Goal: Information Seeking & Learning: Learn about a topic

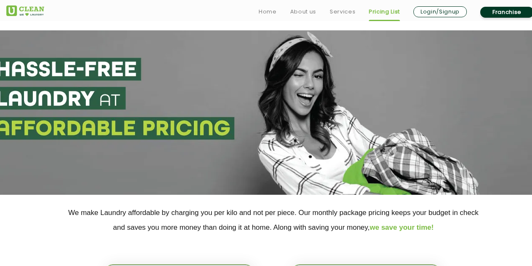
select select "2"
select select "539"
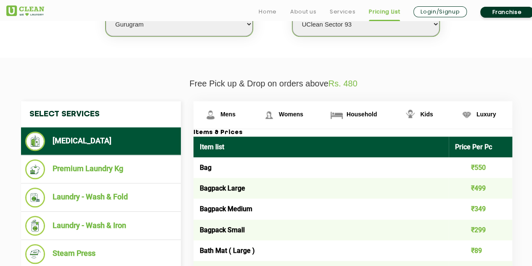
click at [71, 172] on li "Premium Laundry Kg" at bounding box center [101, 169] width 152 height 20
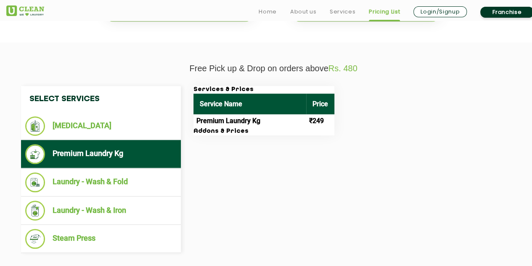
scroll to position [282, 0]
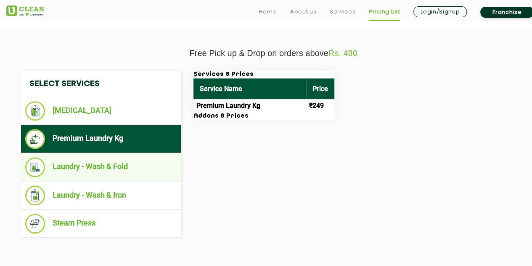
click at [94, 167] on li "Laundry - Wash & Fold" at bounding box center [101, 167] width 152 height 20
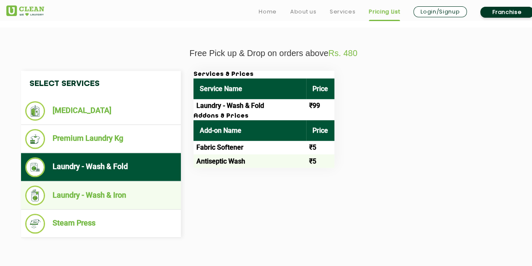
click at [109, 197] on li "Laundry - Wash & Iron" at bounding box center [101, 195] width 152 height 20
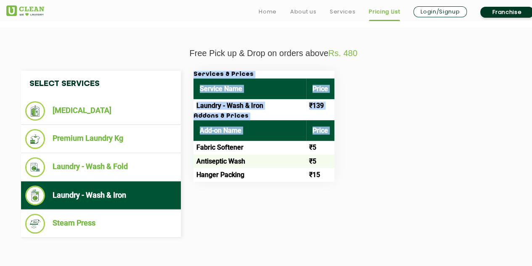
drag, startPoint x: 196, startPoint y: 149, endPoint x: 317, endPoint y: 187, distance: 126.2
click at [317, 187] on div "Select Services [MEDICAL_DATA] Premium Laundry Kg Laundry - Wash & Fold Laundry…" at bounding box center [274, 154] width 518 height 167
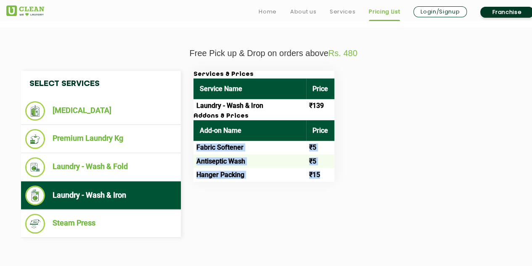
drag, startPoint x: 319, startPoint y: 184, endPoint x: 326, endPoint y: 176, distance: 10.2
click at [326, 176] on tbody "Fabric Softener ₹5 Antiseptic Wash ₹5 Hanger Packing ₹15" at bounding box center [264, 161] width 141 height 41
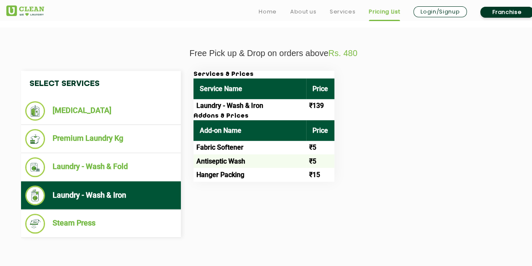
drag, startPoint x: 324, startPoint y: 188, endPoint x: 254, endPoint y: 190, distance: 69.9
click at [254, 190] on div "Select Services [MEDICAL_DATA] Premium Laundry Kg Laundry - Wash & Fold Laundry…" at bounding box center [274, 154] width 518 height 167
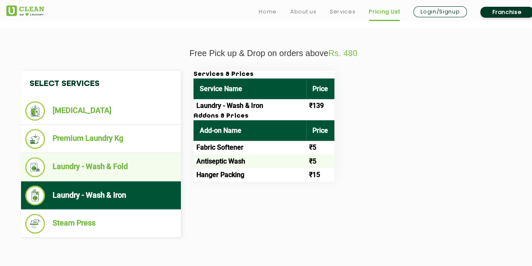
click at [119, 168] on li "Laundry - Wash & Fold" at bounding box center [101, 167] width 152 height 20
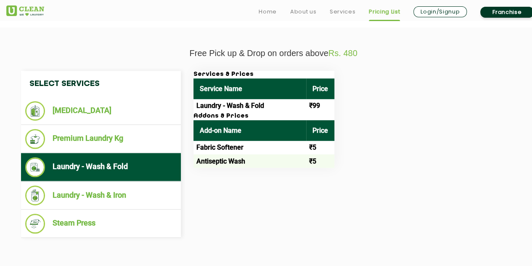
click at [114, 153] on ul "Laundry - Wash & Fold" at bounding box center [101, 167] width 160 height 28
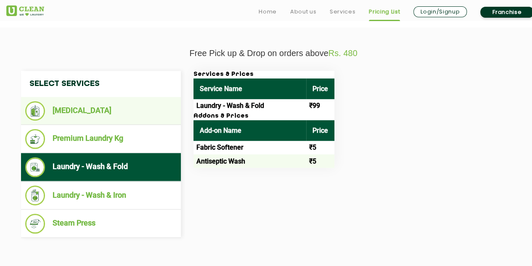
click at [104, 112] on li "[MEDICAL_DATA]" at bounding box center [101, 110] width 152 height 19
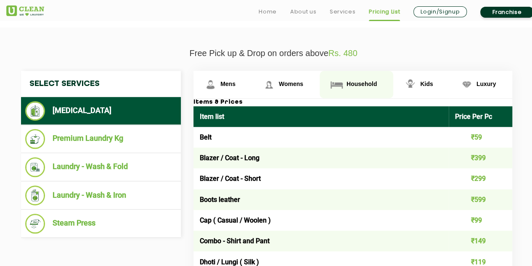
click at [252, 90] on link "Household" at bounding box center [223, 84] width 59 height 27
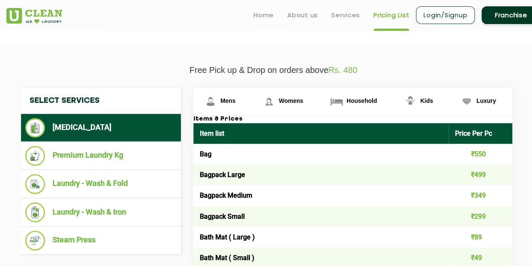
scroll to position [266, 0]
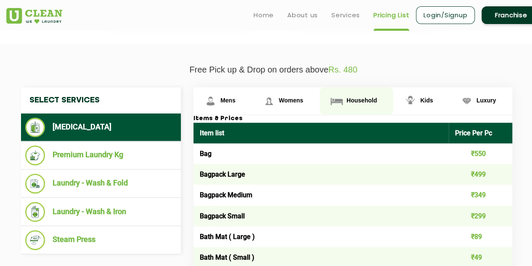
click at [338, 101] on img at bounding box center [337, 100] width 15 height 15
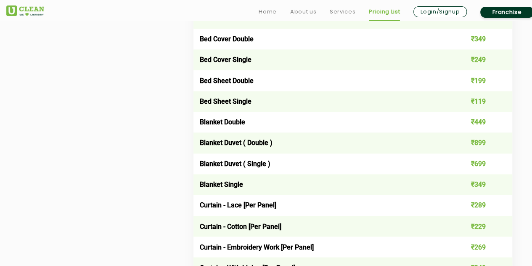
scroll to position [589, 0]
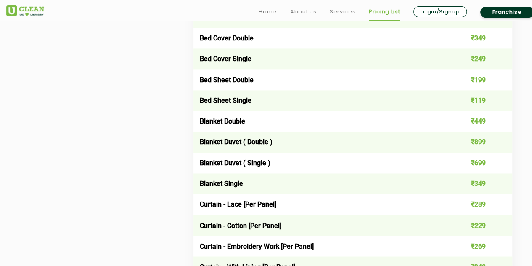
click at [222, 146] on td "Blanket Duvet ( Double )" at bounding box center [322, 141] width 256 height 21
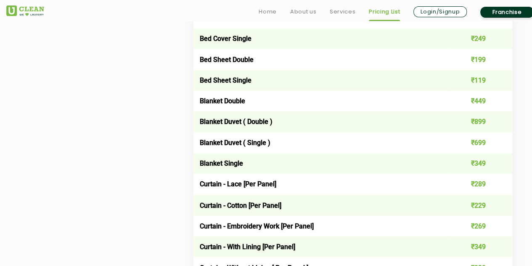
scroll to position [611, 0]
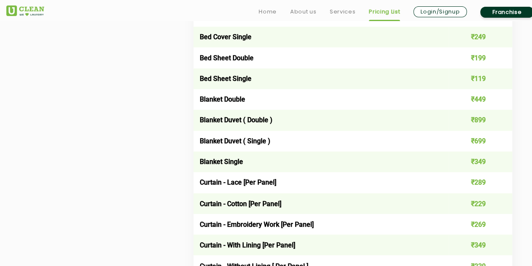
click at [232, 142] on td "Blanket Duvet ( Single )" at bounding box center [322, 140] width 256 height 21
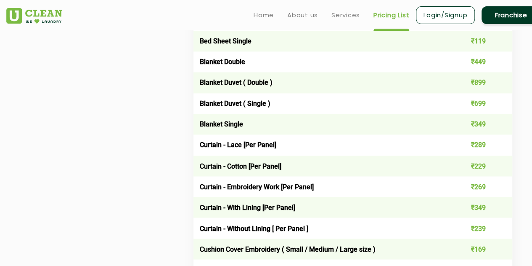
scroll to position [654, 0]
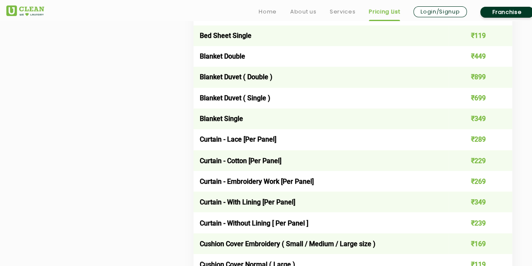
click at [230, 103] on td "Blanket Duvet ( Single )" at bounding box center [322, 98] width 256 height 21
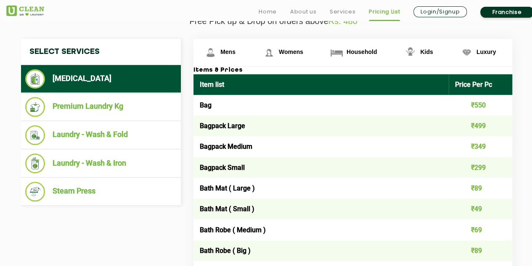
scroll to position [315, 0]
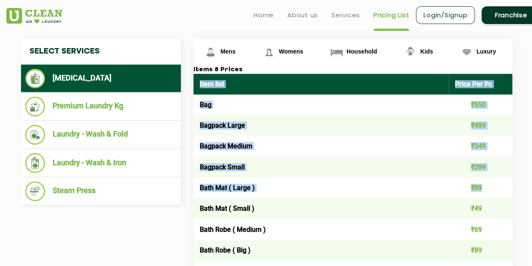
drag, startPoint x: 200, startPoint y: 85, endPoint x: 489, endPoint y: 177, distance: 303.5
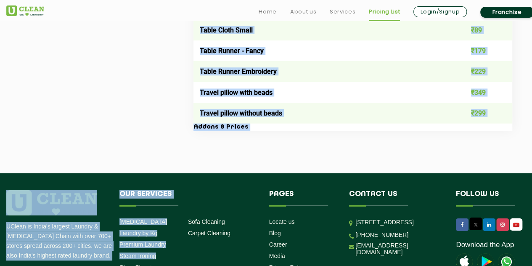
scroll to position [1620, 0]
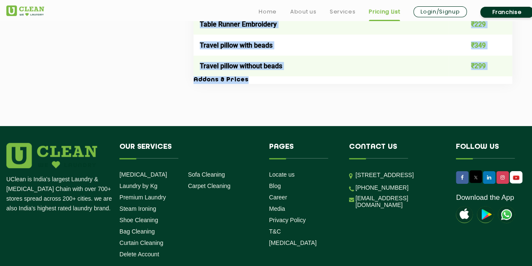
copy div "Lore ipsu Dolor Sit Am Con ₹828 Adipisc Elits ₹722 Doeiusm Tempor ₹373 Incidid …"
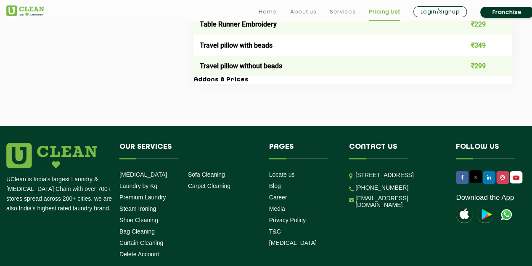
drag, startPoint x: 424, startPoint y: 92, endPoint x: 267, endPoint y: 106, distance: 158.1
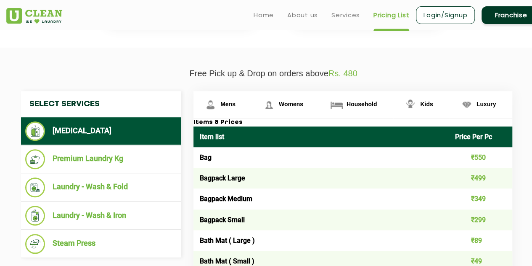
scroll to position [263, 0]
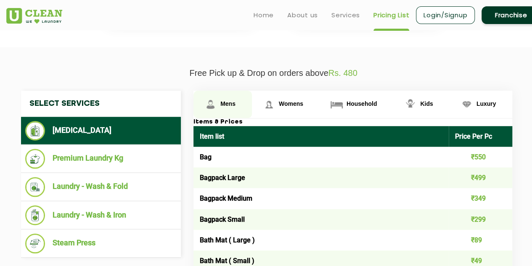
click at [231, 101] on span "Mens" at bounding box center [228, 103] width 15 height 7
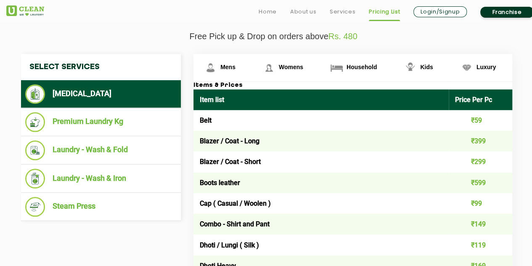
scroll to position [303, 0]
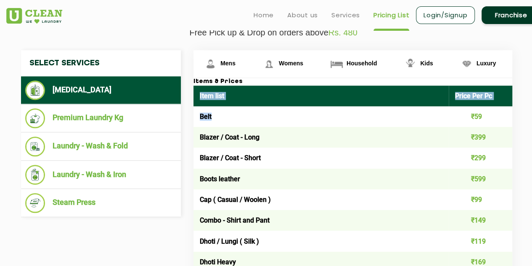
drag, startPoint x: 199, startPoint y: 96, endPoint x: 352, endPoint y: 122, distance: 155.1
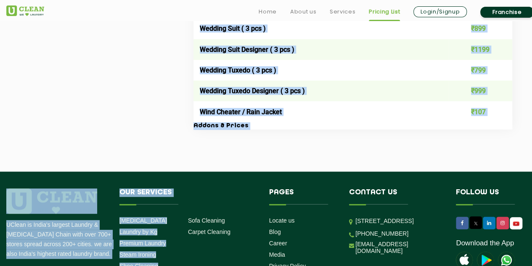
scroll to position [1808, 0]
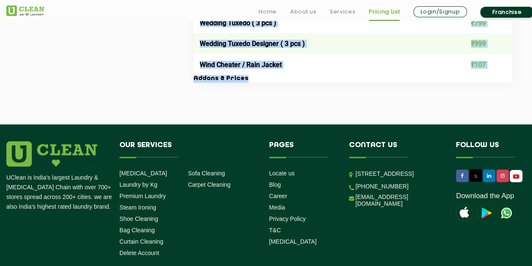
copy div "Lore ipsu Dolor Sit Am Cons ₹55 Adipis / Elit - Sedd ₹277 Eiusmo / Temp - Incid…"
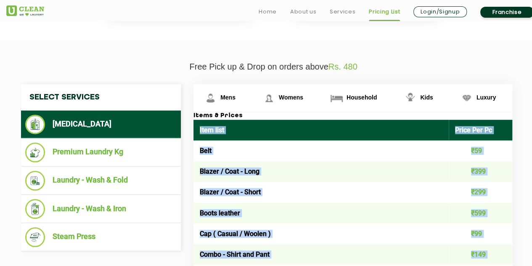
scroll to position [269, 0]
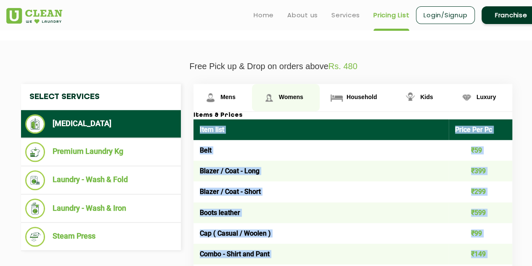
click at [236, 98] on span "Womens" at bounding box center [228, 96] width 15 height 7
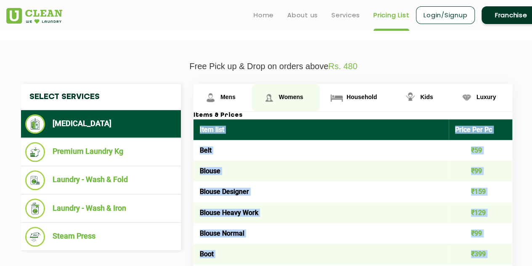
click at [277, 99] on link "Womens" at bounding box center [286, 97] width 68 height 27
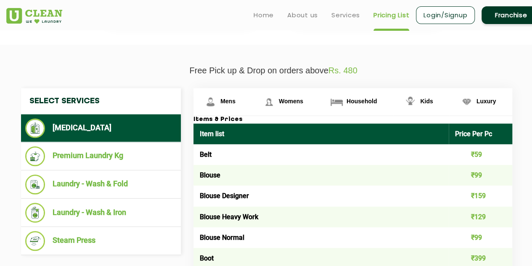
scroll to position [265, 0]
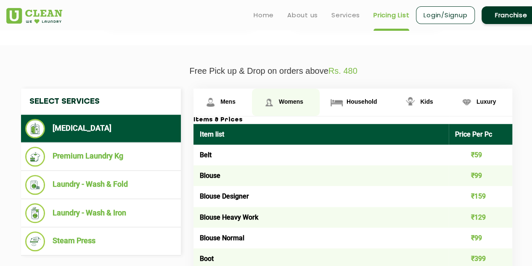
click at [288, 98] on span "Womens" at bounding box center [291, 101] width 24 height 7
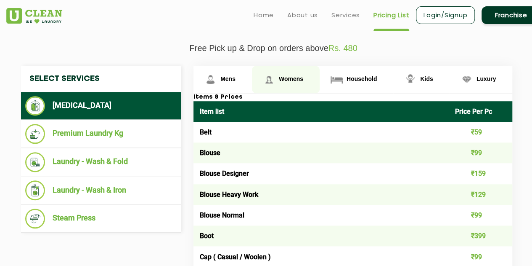
scroll to position [288, 0]
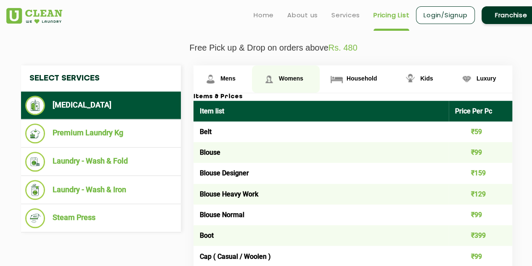
click at [278, 79] on link "Womens" at bounding box center [286, 78] width 68 height 27
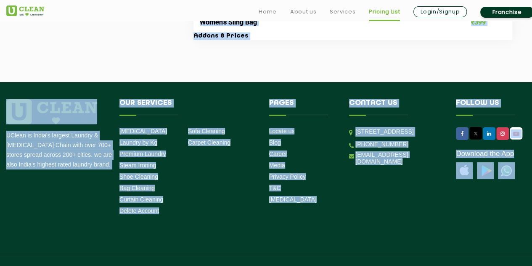
scroll to position [3174, 0]
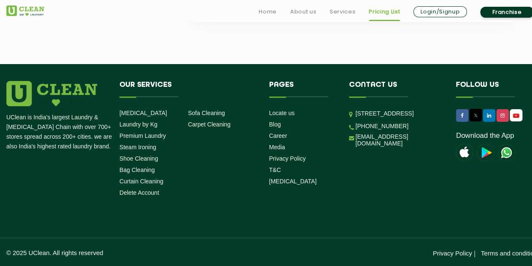
drag, startPoint x: 199, startPoint y: 107, endPoint x: 217, endPoint y: 24, distance: 85.0
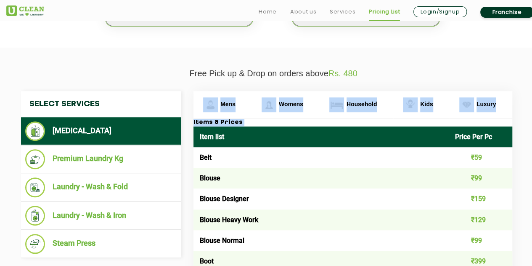
scroll to position [265, 0]
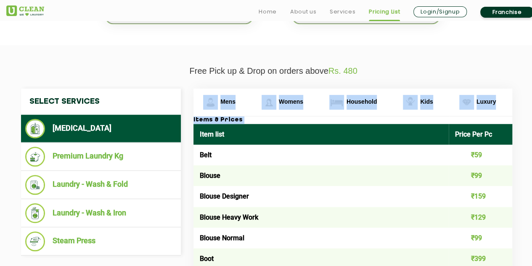
click at [229, 120] on h3 "Items & Prices" at bounding box center [353, 120] width 319 height 8
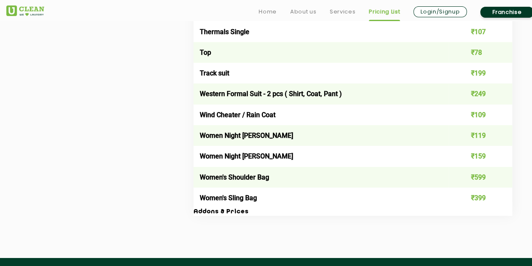
scroll to position [2974, 0]
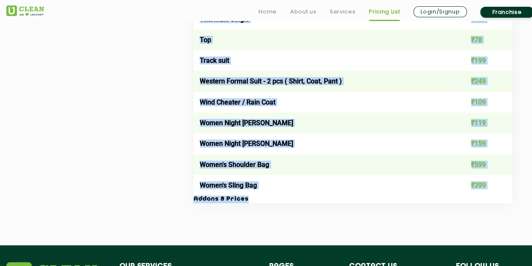
drag, startPoint x: 199, startPoint y: 129, endPoint x: 500, endPoint y: 218, distance: 313.9
copy div "Lore ipsu Dolor Sit Am Cons ₹25 Adipis ₹64 Elitse Doeiusmo ₹457 Tempor Incid Ut…"
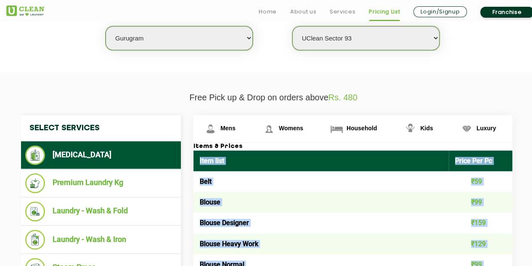
scroll to position [274, 0]
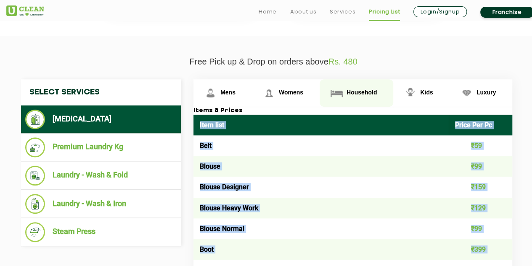
click at [252, 89] on link "Household" at bounding box center [223, 92] width 59 height 27
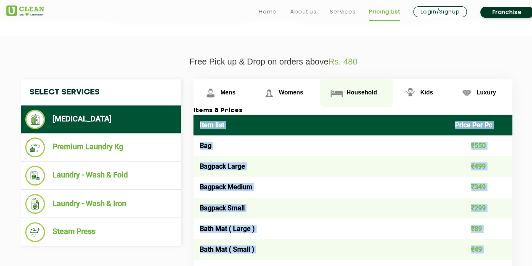
click at [360, 91] on span "Household" at bounding box center [362, 92] width 30 height 7
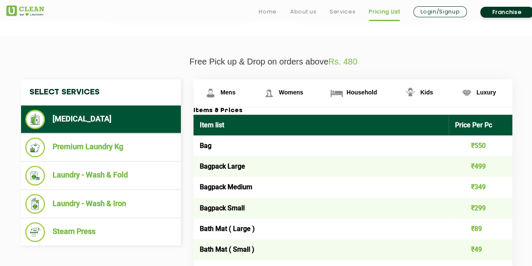
click at [189, 58] on p "Free Pick up & Drop on orders above Rs. 480" at bounding box center [273, 62] width 535 height 10
click at [351, 95] on link "Household" at bounding box center [357, 92] width 74 height 27
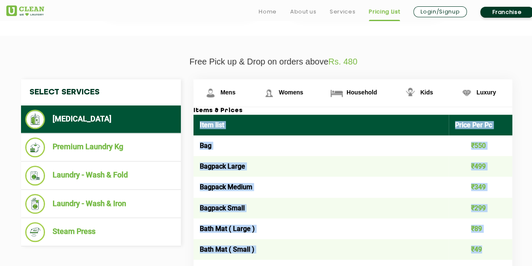
drag, startPoint x: 198, startPoint y: 120, endPoint x: 487, endPoint y: 253, distance: 317.9
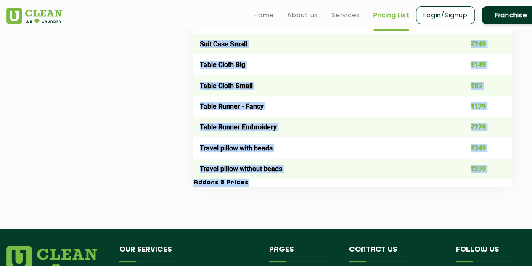
scroll to position [1506, 0]
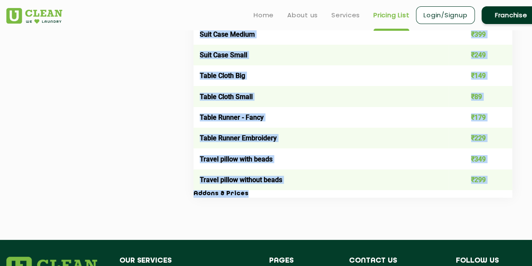
copy div "Lore ipsu Dolor Sit Am Con ₹828 Adipisc Elits ₹722 Doeiusm Tempor ₹373 Incidid …"
click at [349, 169] on td "Travel pillow with beads" at bounding box center [322, 158] width 256 height 21
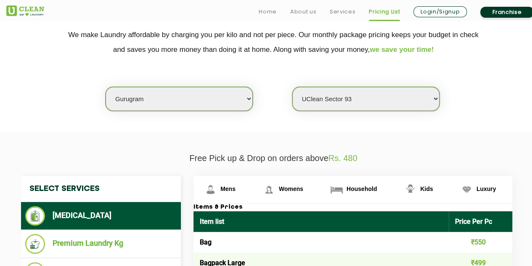
scroll to position [196, 0]
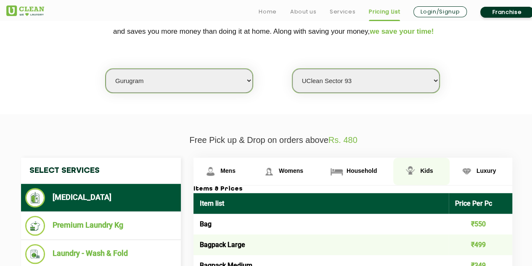
click at [252, 165] on link "Kids" at bounding box center [223, 170] width 59 height 27
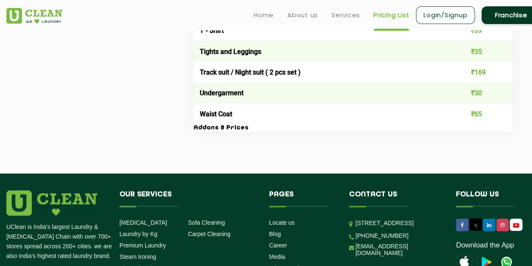
scroll to position [825, 0]
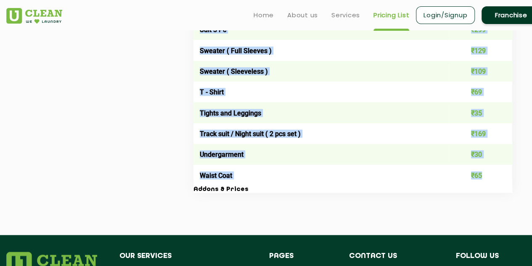
drag, startPoint x: 196, startPoint y: 171, endPoint x: 499, endPoint y: 182, distance: 303.7
copy table "Item list Price Per Pc Blouse ₹69 Blouse / Top ₹69 Choli + Lehenga + Dupatta ₹3…"
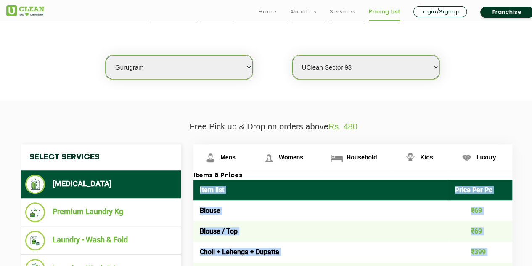
scroll to position [210, 0]
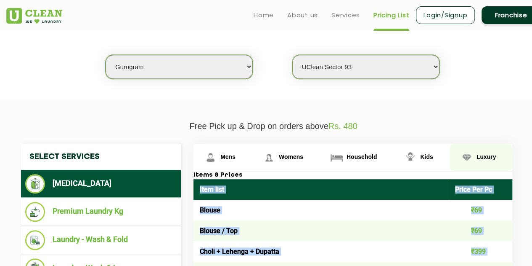
click at [218, 152] on img at bounding box center [210, 157] width 15 height 15
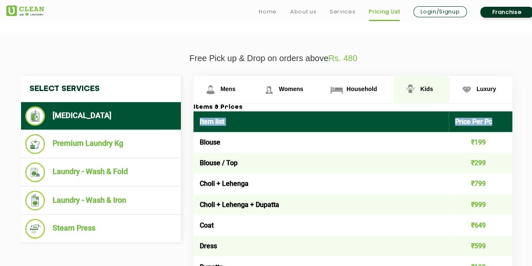
scroll to position [278, 0]
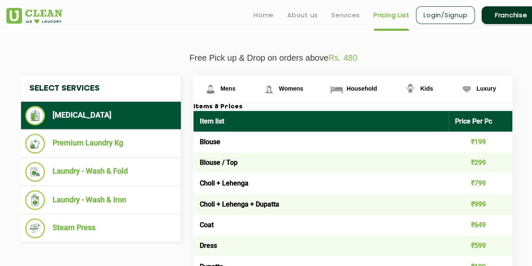
click at [257, 138] on td "Blouse" at bounding box center [322, 141] width 256 height 21
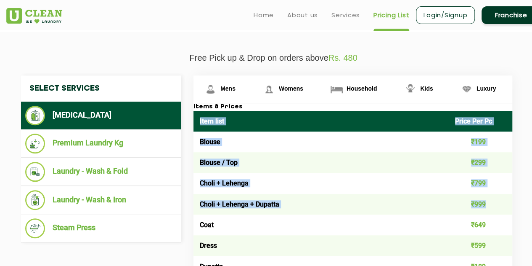
drag, startPoint x: 197, startPoint y: 118, endPoint x: 495, endPoint y: 205, distance: 310.3
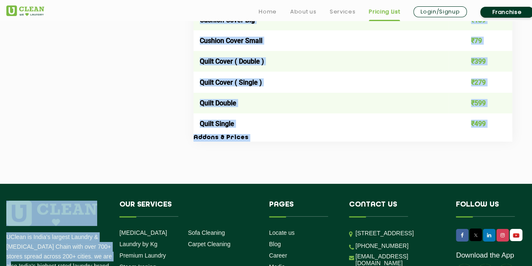
scroll to position [1468, 0]
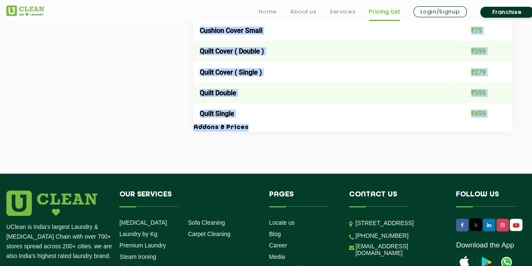
copy div "Lore ipsu Dolor Sit Am Consec ₹793 Adipis / Eli ₹327 Seddo + Eiusmod ₹150 Tempo…"
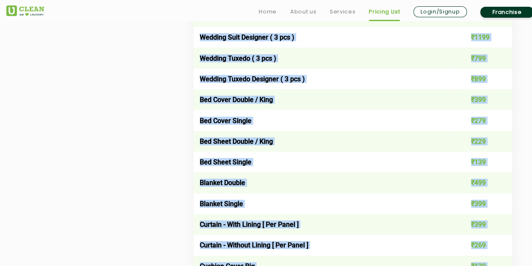
scroll to position [1042, 0]
